Goal: Information Seeking & Learning: Understand process/instructions

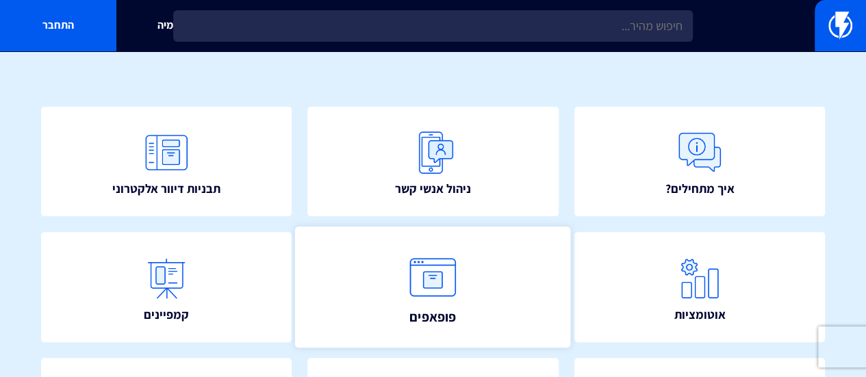
scroll to position [98, 0]
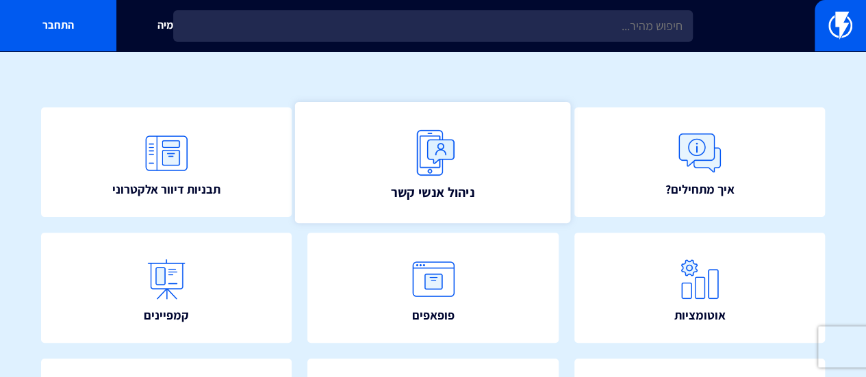
click at [477, 168] on link "ניהול אנשי קשר" at bounding box center [433, 162] width 276 height 121
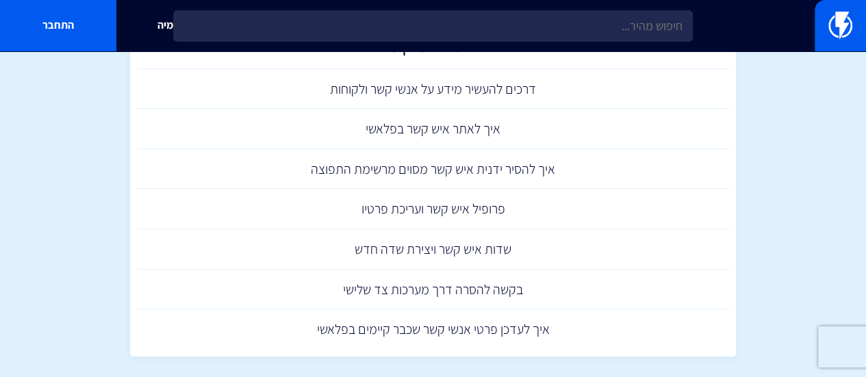
scroll to position [205, 0]
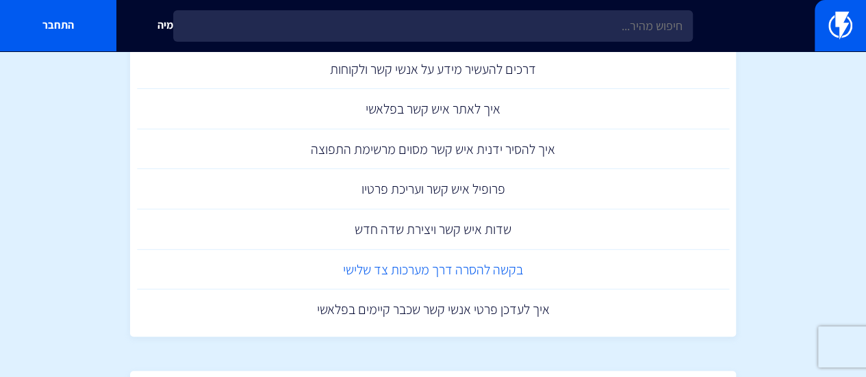
click at [468, 268] on link "בקשה להסרה דרך מערכות צד שלישי" at bounding box center [433, 270] width 593 height 40
